Goal: Contribute content

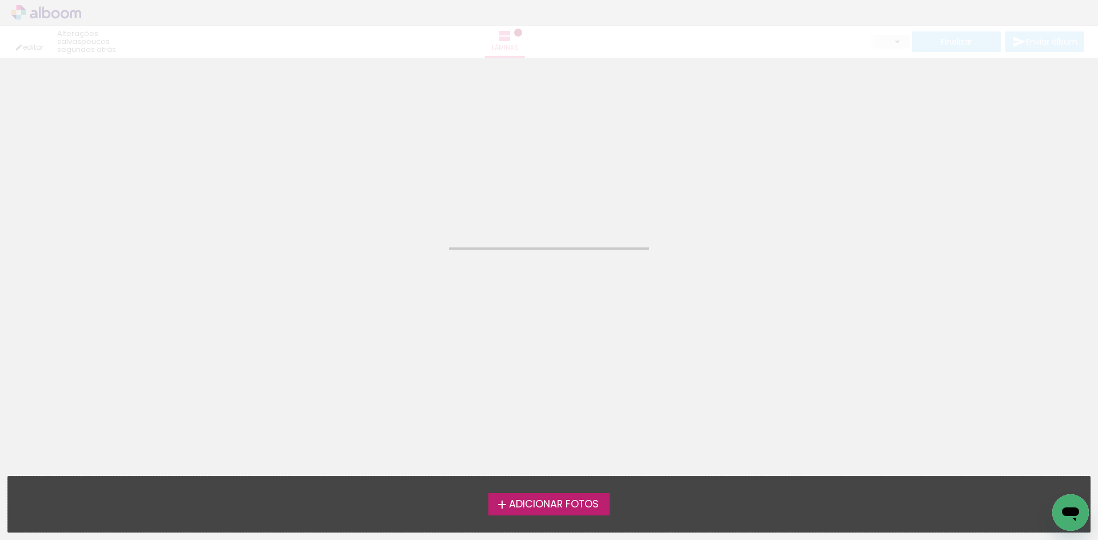
click at [535, 508] on span "Adicionar Fotos" at bounding box center [554, 505] width 90 height 10
click at [0, 0] on input "file" at bounding box center [0, 0] width 0 height 0
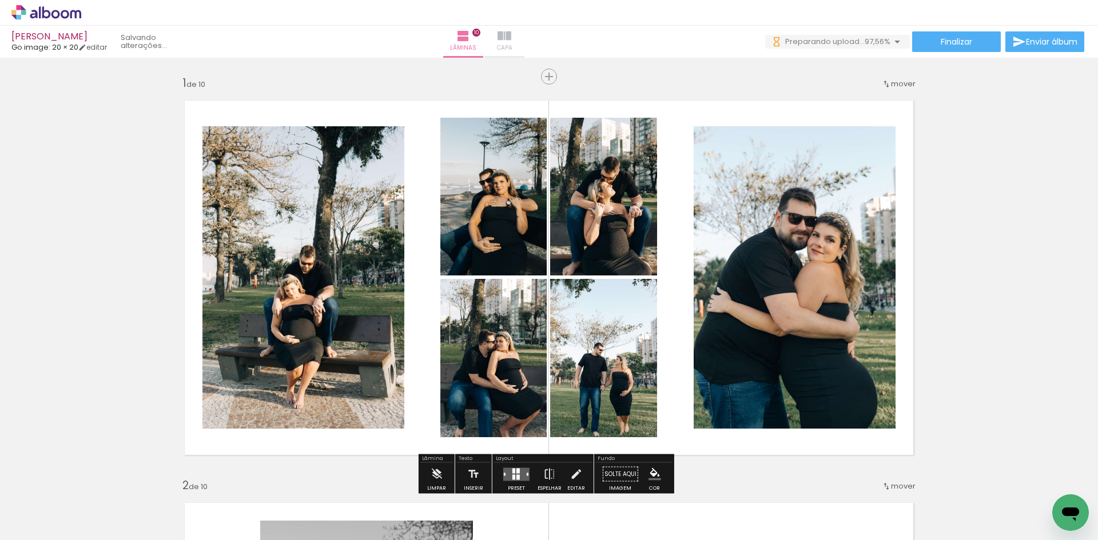
click at [511, 35] on iron-icon at bounding box center [504, 36] width 14 height 14
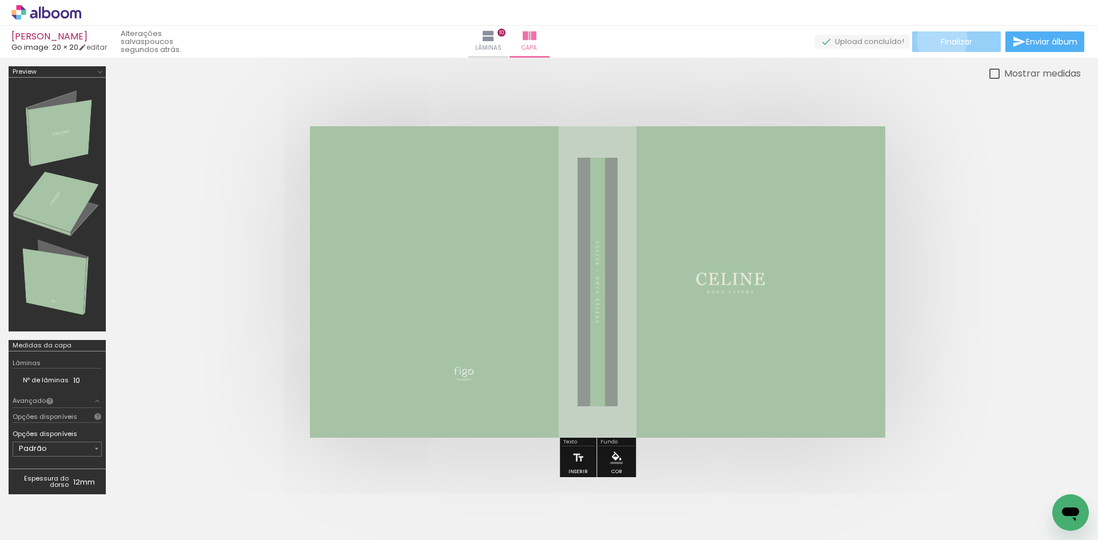
click at [941, 40] on span "Finalizar" at bounding box center [956, 42] width 31 height 8
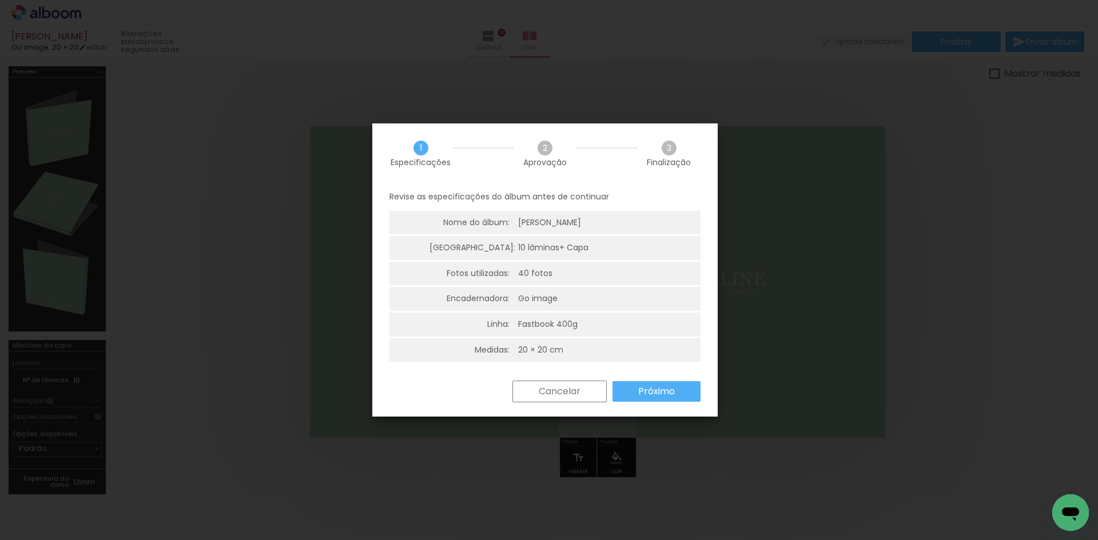
click at [0, 0] on slot "Próximo" at bounding box center [0, 0] width 0 height 0
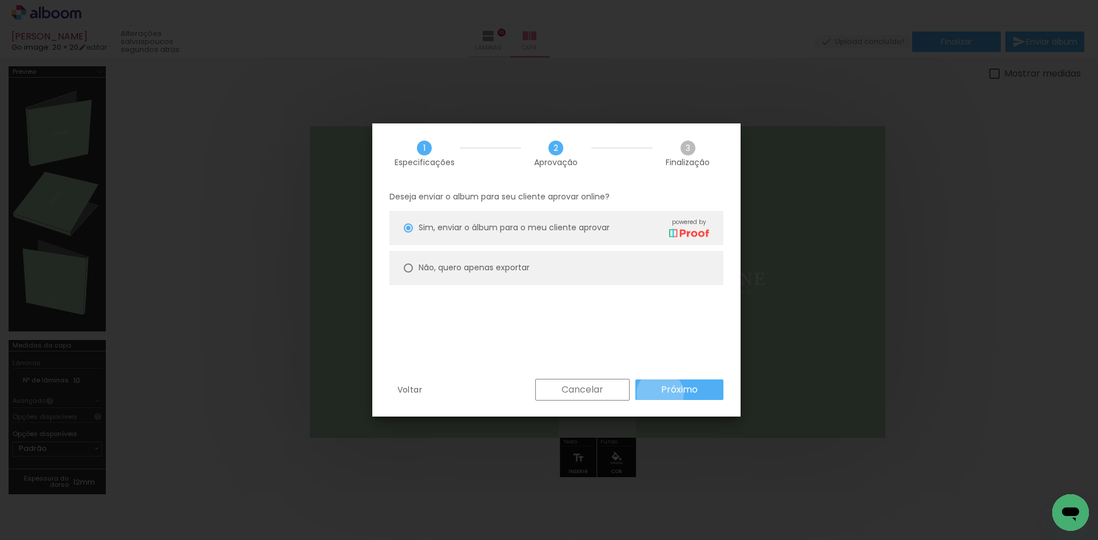
click at [660, 394] on paper-button "Próximo" at bounding box center [679, 390] width 88 height 21
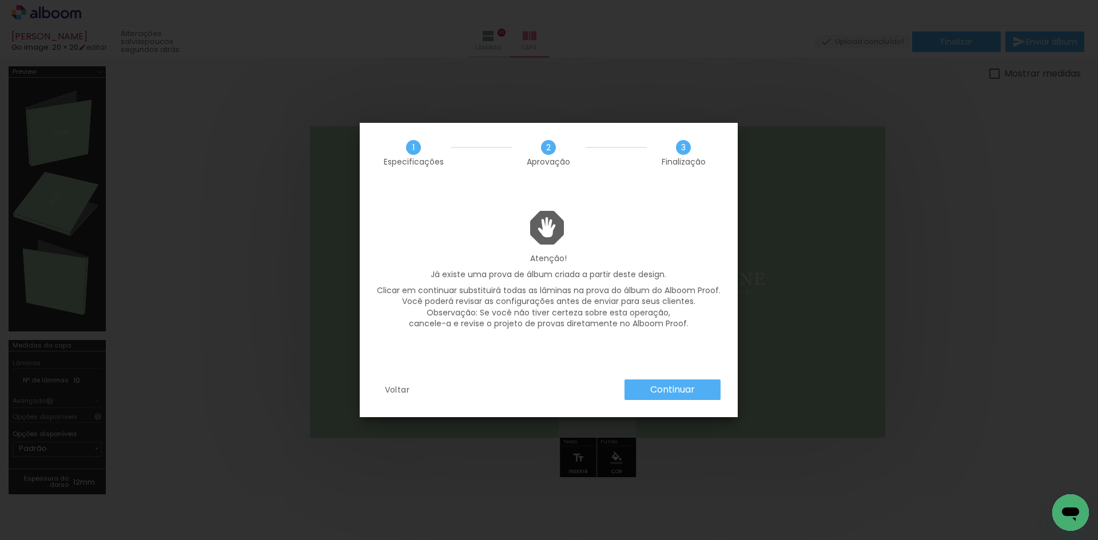
click at [0, 0] on slot "Continuar" at bounding box center [0, 0] width 0 height 0
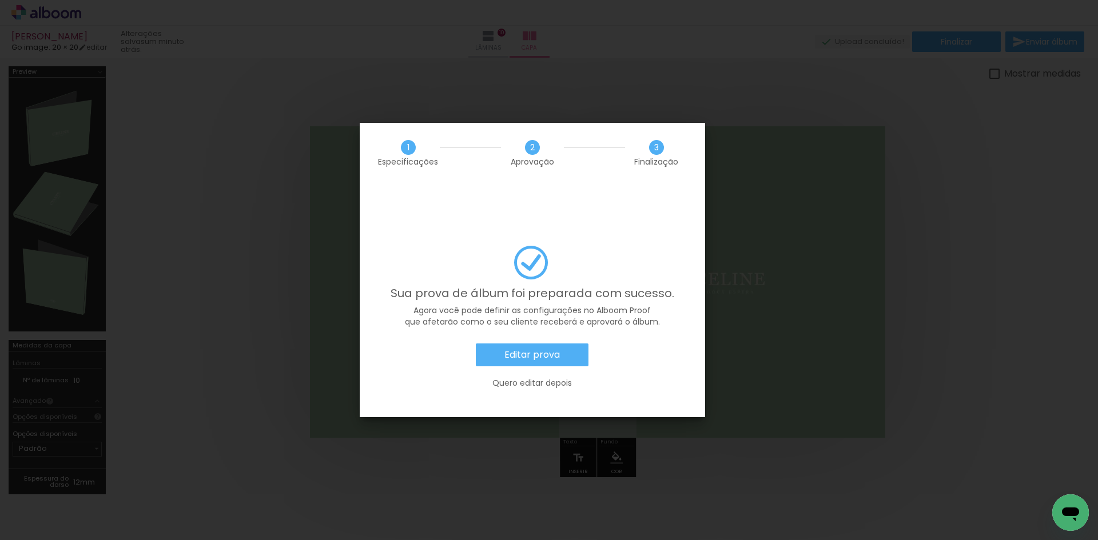
click at [556, 344] on paper-button "Editar prova" at bounding box center [532, 355] width 113 height 23
